Goal: Use online tool/utility: Utilize a website feature to perform a specific function

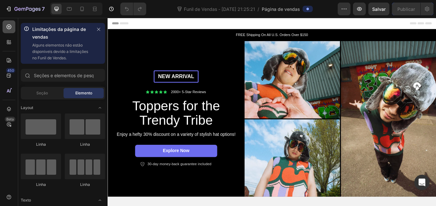
click at [5, 25] on div at bounding box center [9, 26] width 13 height 13
click at [13, 73] on div "450" at bounding box center [9, 75] width 13 height 13
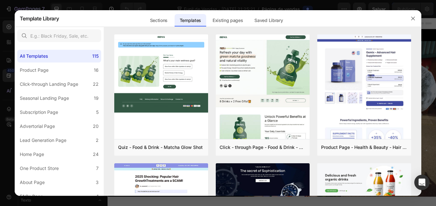
click at [9, 74] on div at bounding box center [218, 103] width 436 height 206
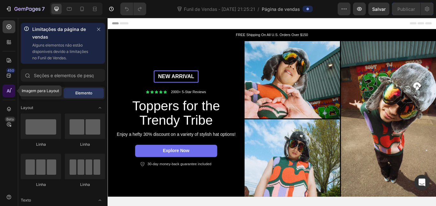
click at [11, 91] on icon at bounding box center [9, 91] width 6 height 6
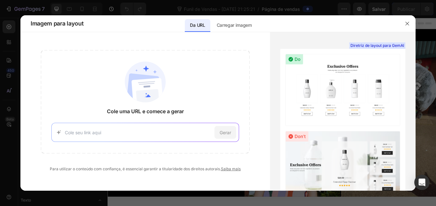
click at [89, 138] on div "Gerar" at bounding box center [145, 132] width 188 height 19
click at [82, 133] on input at bounding box center [139, 132] width 148 height 7
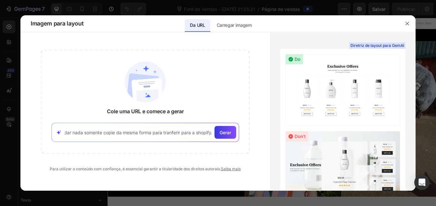
scroll to position [0, 233]
paste input "[URL][DOMAIN_NAME]"
click at [227, 134] on font "Gerar" at bounding box center [226, 132] width 12 height 5
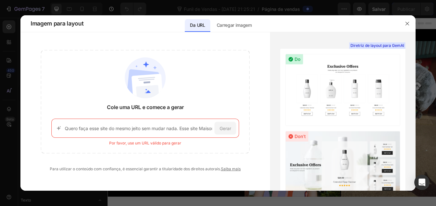
click at [195, 127] on input "Quero faça esse site do mesmo jeito sem mudar nada. Esse site Maison Belmontt e…" at bounding box center [139, 128] width 148 height 7
drag, startPoint x: 211, startPoint y: 128, endPoint x: 137, endPoint y: 128, distance: 73.8
click at [137, 128] on input "Quero faça esse site do mesmo jeito sem mudar nada. Esse site Maison Belmontt e…" at bounding box center [139, 128] width 148 height 7
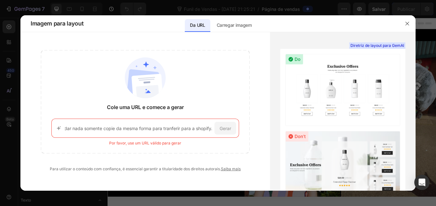
paste input "[URL][DOMAIN_NAME]"
drag, startPoint x: 212, startPoint y: 130, endPoint x: 195, endPoint y: 129, distance: 17.3
click at [195, 129] on div "Quero faça esse site do mesmo jeito sem mudar nada. Esse site Maison Belmontt e…" at bounding box center [145, 128] width 188 height 19
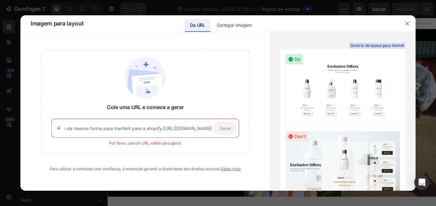
click at [212, 127] on div "Quero faça esse site do mesmo jeito sem mudar nada. Esse site Maison Belmontt e…" at bounding box center [145, 128] width 188 height 19
drag, startPoint x: 211, startPoint y: 129, endPoint x: 100, endPoint y: 129, distance: 111.2
click at [100, 129] on input "Quero faça esse site do mesmo jeito sem mudar nada. Esse site Maison Belmontt e…" at bounding box center [139, 128] width 148 height 7
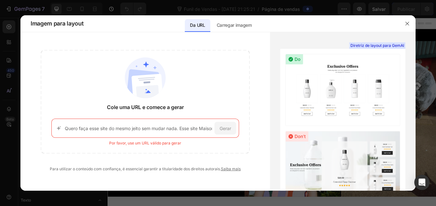
click at [167, 132] on div "Quero faça esse site do mesmo jeito sem mudar nada. Esse site Maison Belmontt e…" at bounding box center [145, 128] width 188 height 19
click at [167, 129] on input "Quero faça esse site do mesmo jeito sem mudar nada. Esse site Maison Belmontt e…" at bounding box center [139, 128] width 148 height 7
click at [186, 130] on input "Quero faça esse site do mesmo jeito sem mudar nada. Esse site Maison Belmontt e…" at bounding box center [139, 128] width 148 height 7
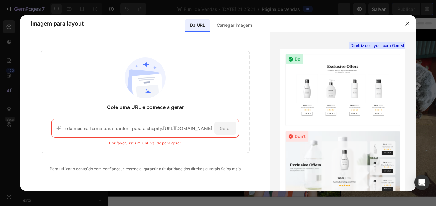
drag, startPoint x: 211, startPoint y: 128, endPoint x: 104, endPoint y: 128, distance: 106.7
click at [104, 128] on input "Quero faça esse site do mesmo jeito sem mudar nada. Esse site Maison Belmontt e…" at bounding box center [139, 128] width 148 height 7
click at [211, 128] on input "Quero faça esse site do mesmo jeito sem mudar nada. Esse site Maison Belmontt e…" at bounding box center [139, 128] width 148 height 7
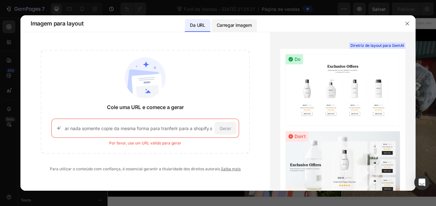
type input "Quero faça esse site do mesmo jeito sem mudar nada. Esse site Maison Belmontt e…"
click at [236, 25] on font "Carregar imagem" at bounding box center [234, 24] width 35 height 5
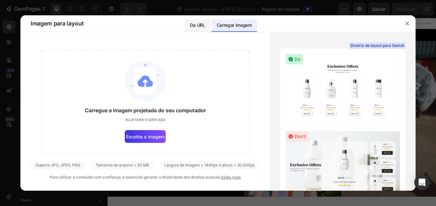
click at [198, 24] on font "Da URL" at bounding box center [197, 24] width 15 height 5
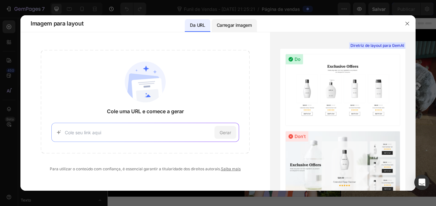
click at [221, 24] on font "Carregar imagem" at bounding box center [234, 24] width 35 height 5
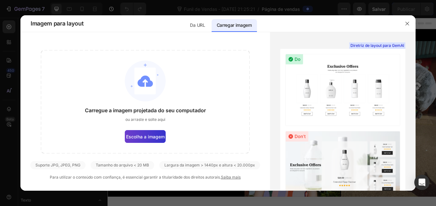
click at [142, 141] on label "Escolha a imagem" at bounding box center [145, 136] width 41 height 13
click at [0, 0] on input "Escolha a imagem" at bounding box center [0, 0] width 0 height 0
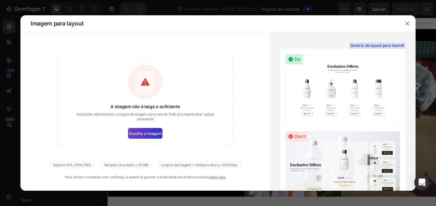
click at [135, 134] on font "Escolha a imagem" at bounding box center [145, 133] width 33 height 4
click at [0, 0] on input "Escolha a imagem" at bounding box center [0, 0] width 0 height 0
